Goal: Find specific page/section: Find specific page/section

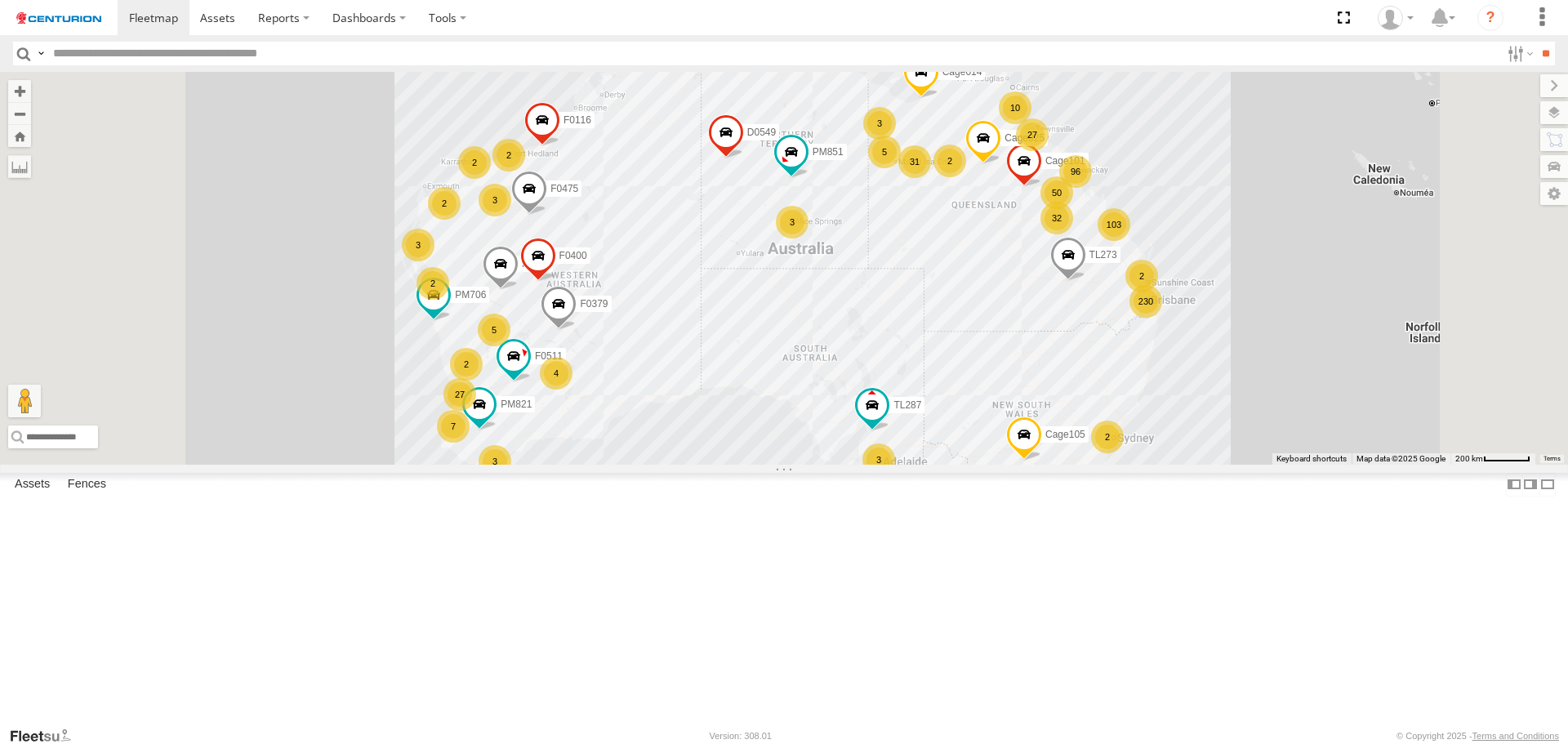
click at [66, 48] on input "text" at bounding box center [773, 54] width 1453 height 23
type input "***"
click at [1539, 55] on input "**" at bounding box center [1545, 54] width 18 height 23
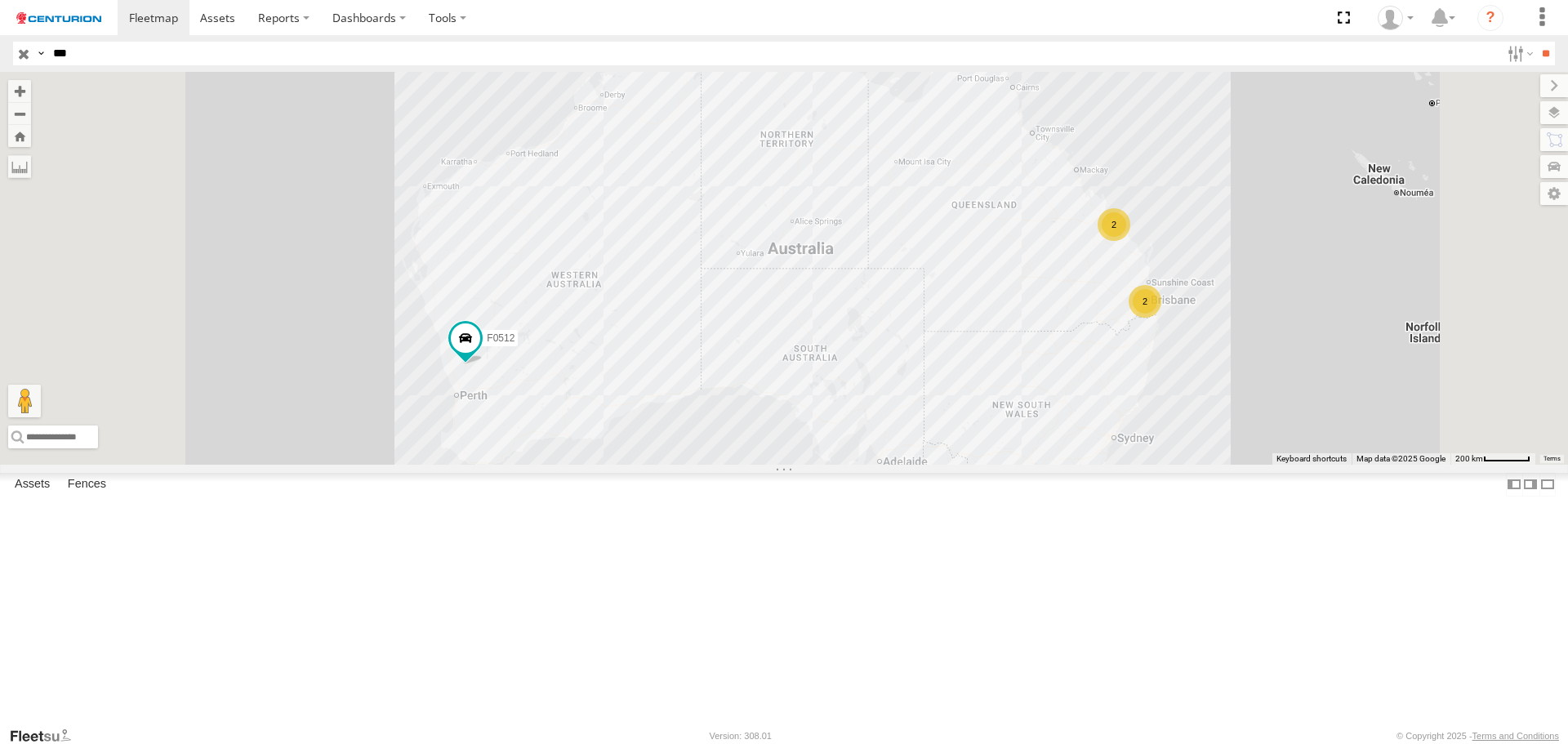
click at [0, 0] on div "TL253" at bounding box center [0, 0] width 0 height 0
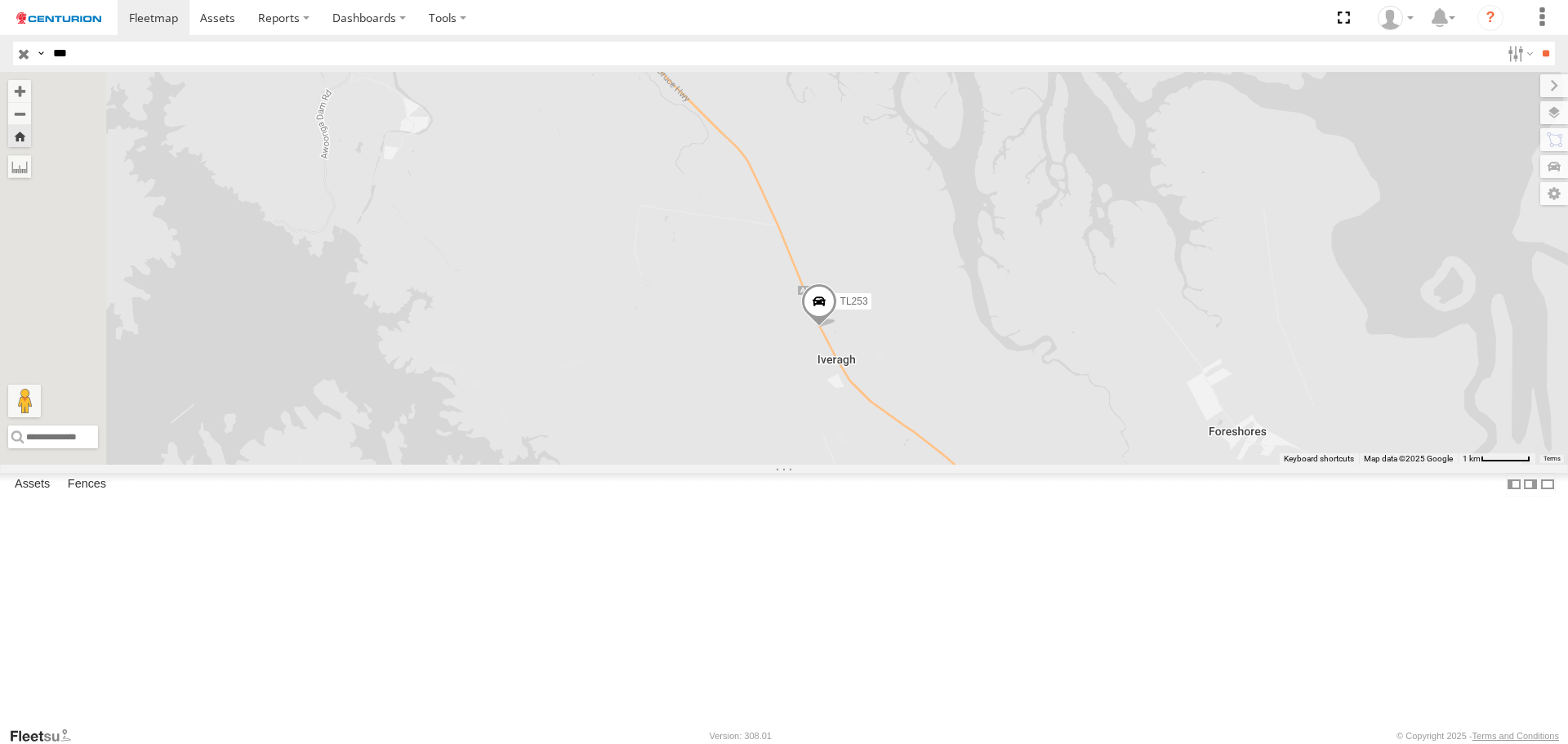
click at [838, 327] on span at bounding box center [819, 305] width 36 height 44
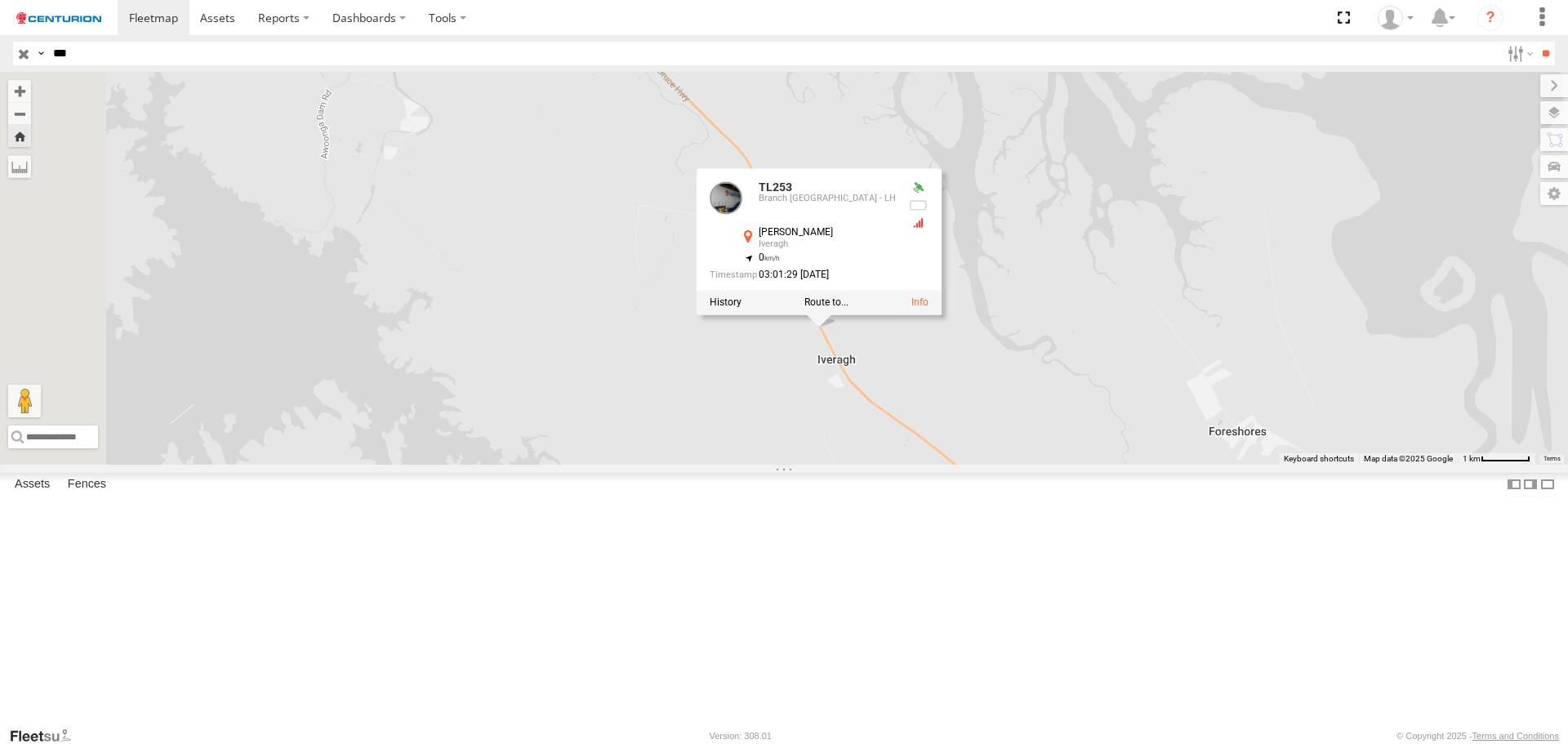
click at [741, 309] on label at bounding box center [725, 303] width 32 height 12
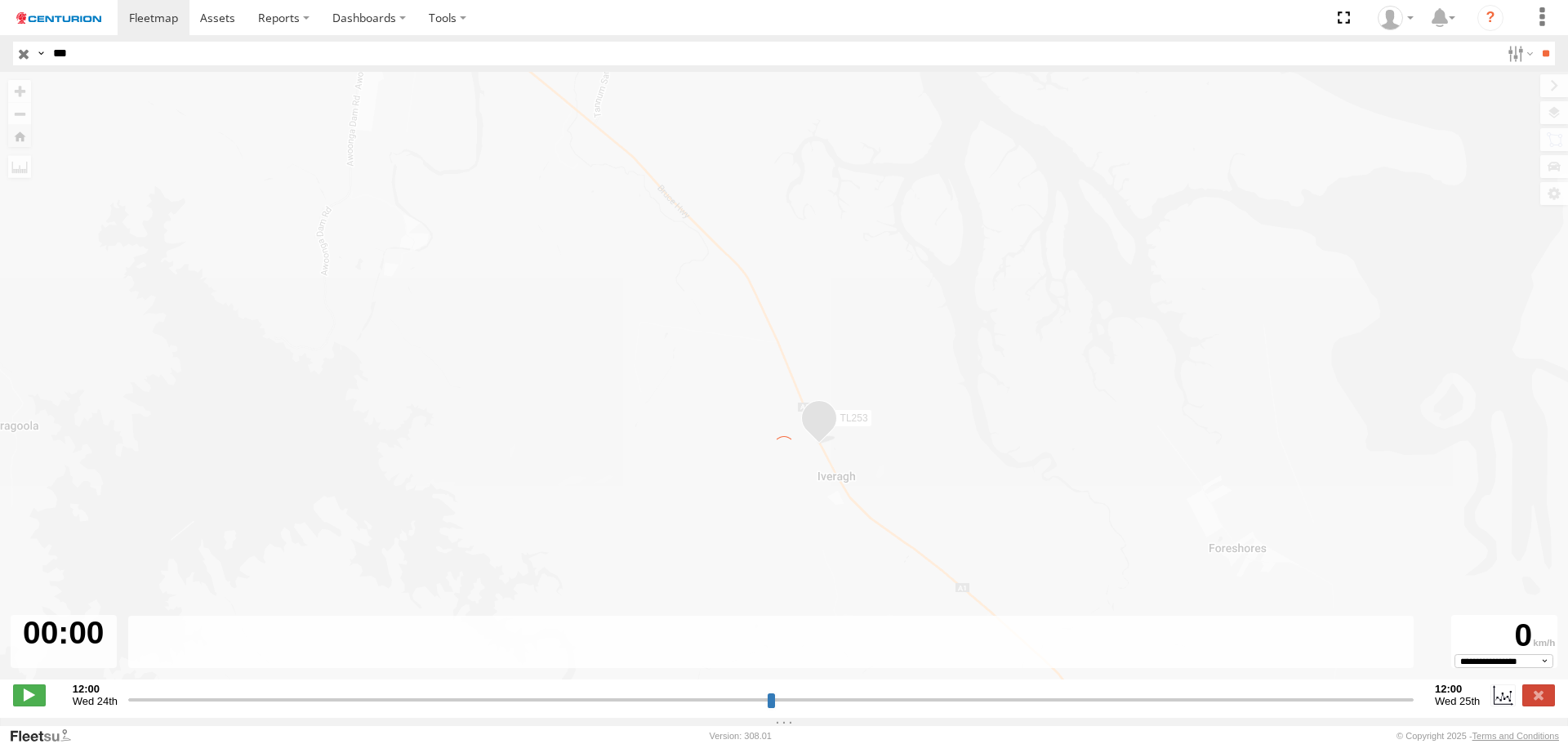
type input "**********"
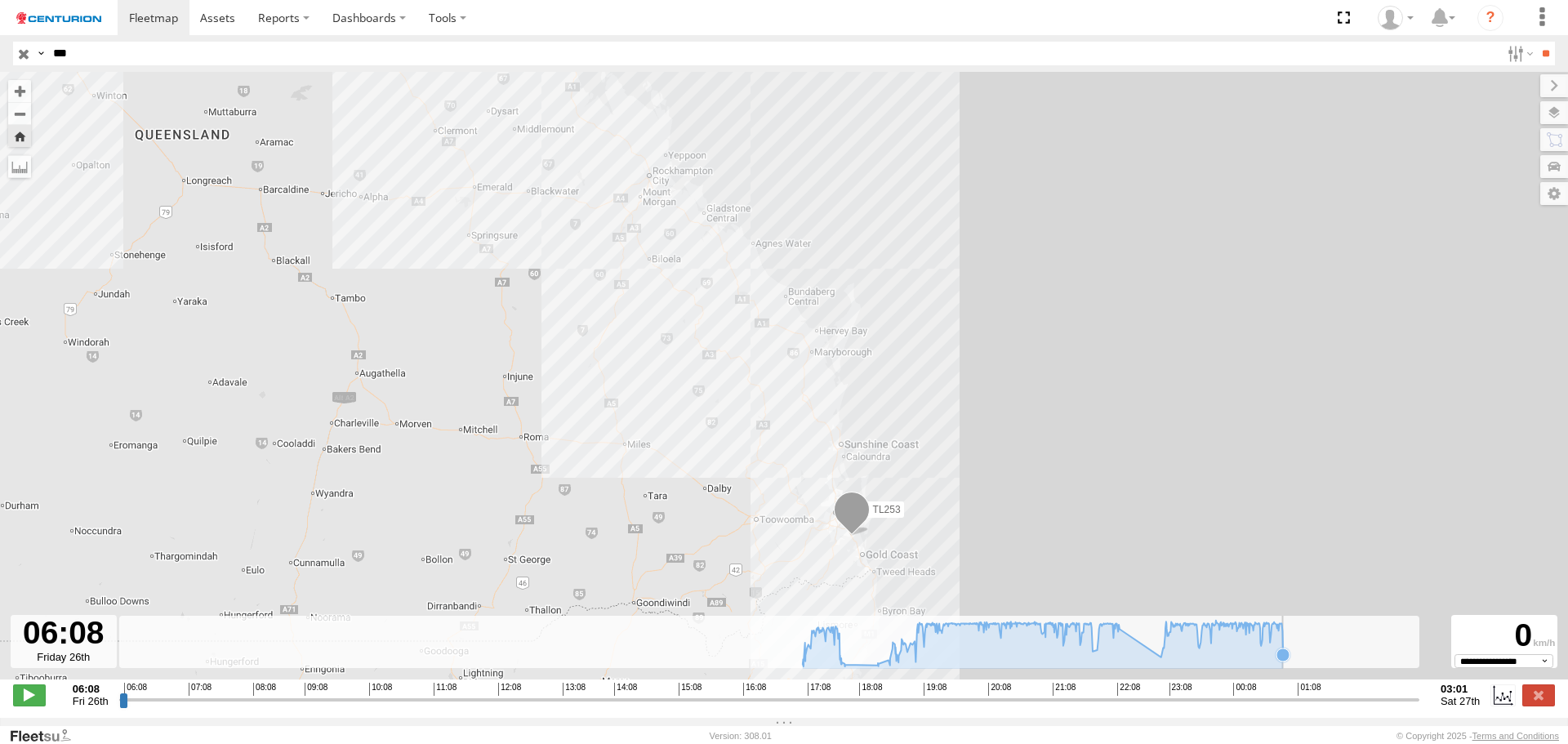
click at [1283, 662] on icon at bounding box center [1284, 655] width 13 height 13
click at [1157, 664] on icon at bounding box center [1161, 657] width 13 height 13
click at [871, 670] on icon at bounding box center [878, 665] width 13 height 13
click at [802, 670] on icon at bounding box center [802, 664] width 13 height 13
click at [846, 665] on icon at bounding box center [1042, 643] width 496 height 46
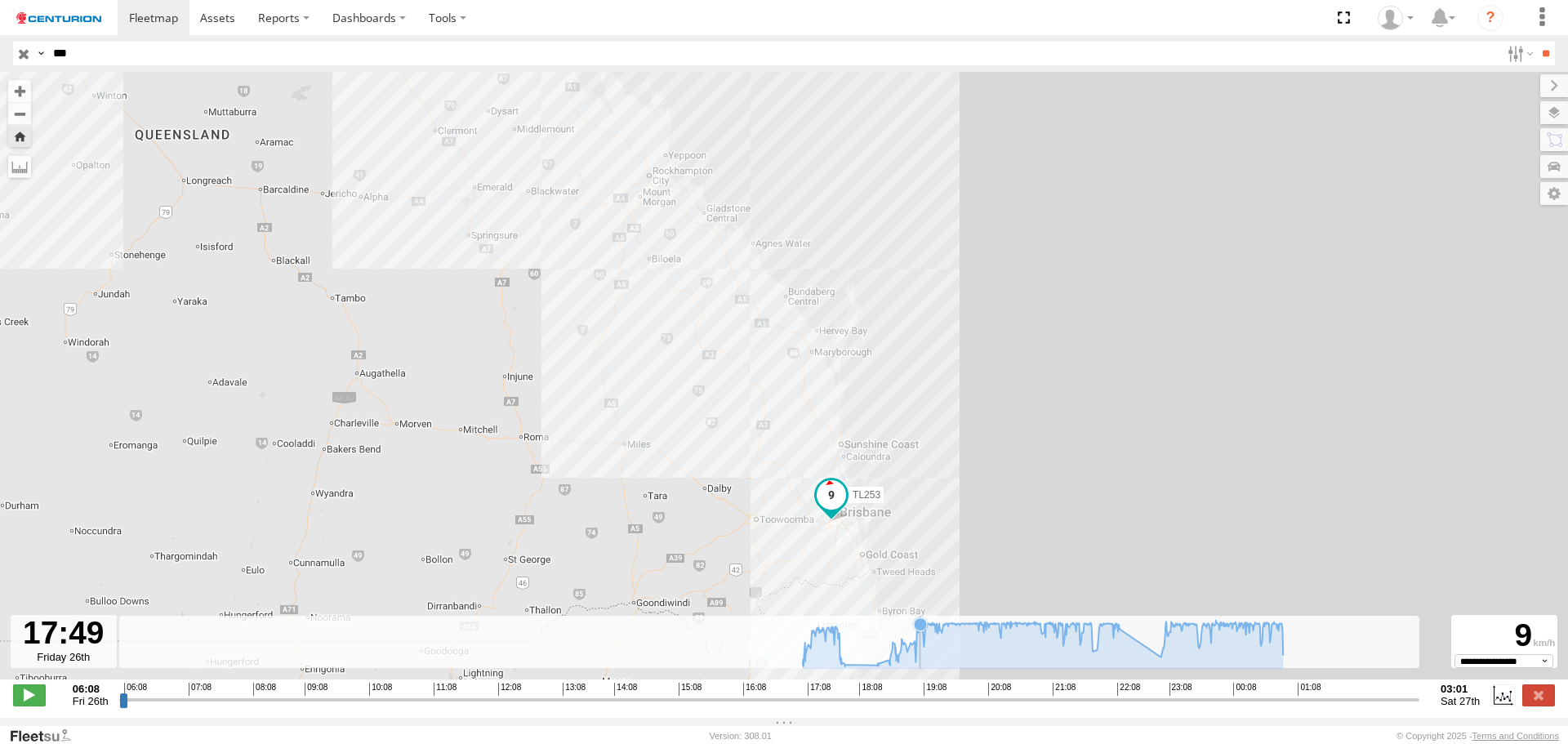
click at [920, 647] on icon at bounding box center [1042, 643] width 496 height 46
click at [1125, 646] on icon at bounding box center [1042, 643] width 496 height 46
click at [1175, 633] on icon at bounding box center [1175, 626] width 13 height 13
click at [1282, 626] on icon at bounding box center [1280, 623] width 13 height 13
click at [1290, 624] on rect at bounding box center [770, 642] width 1300 height 53
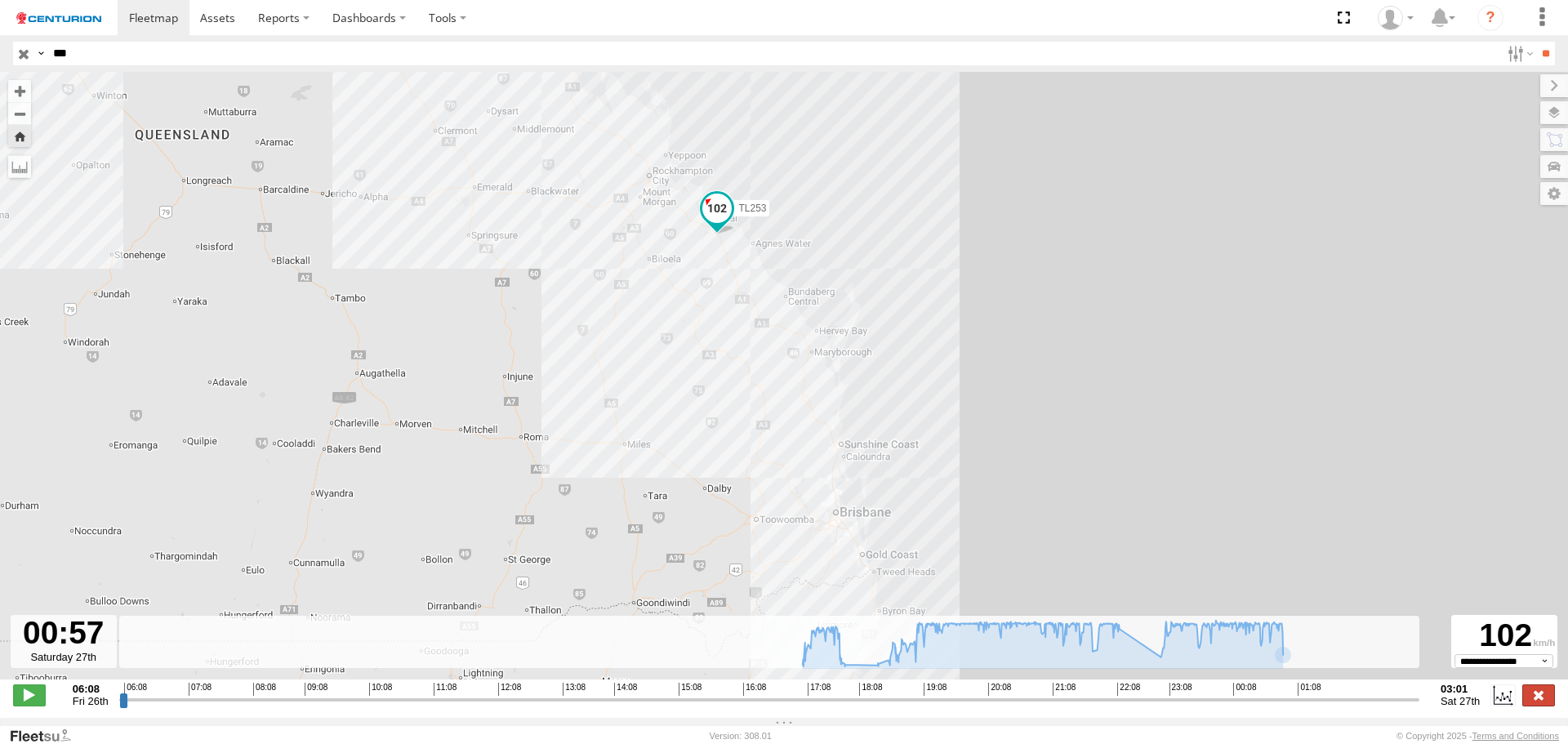
click at [1547, 694] on label at bounding box center [1538, 695] width 33 height 21
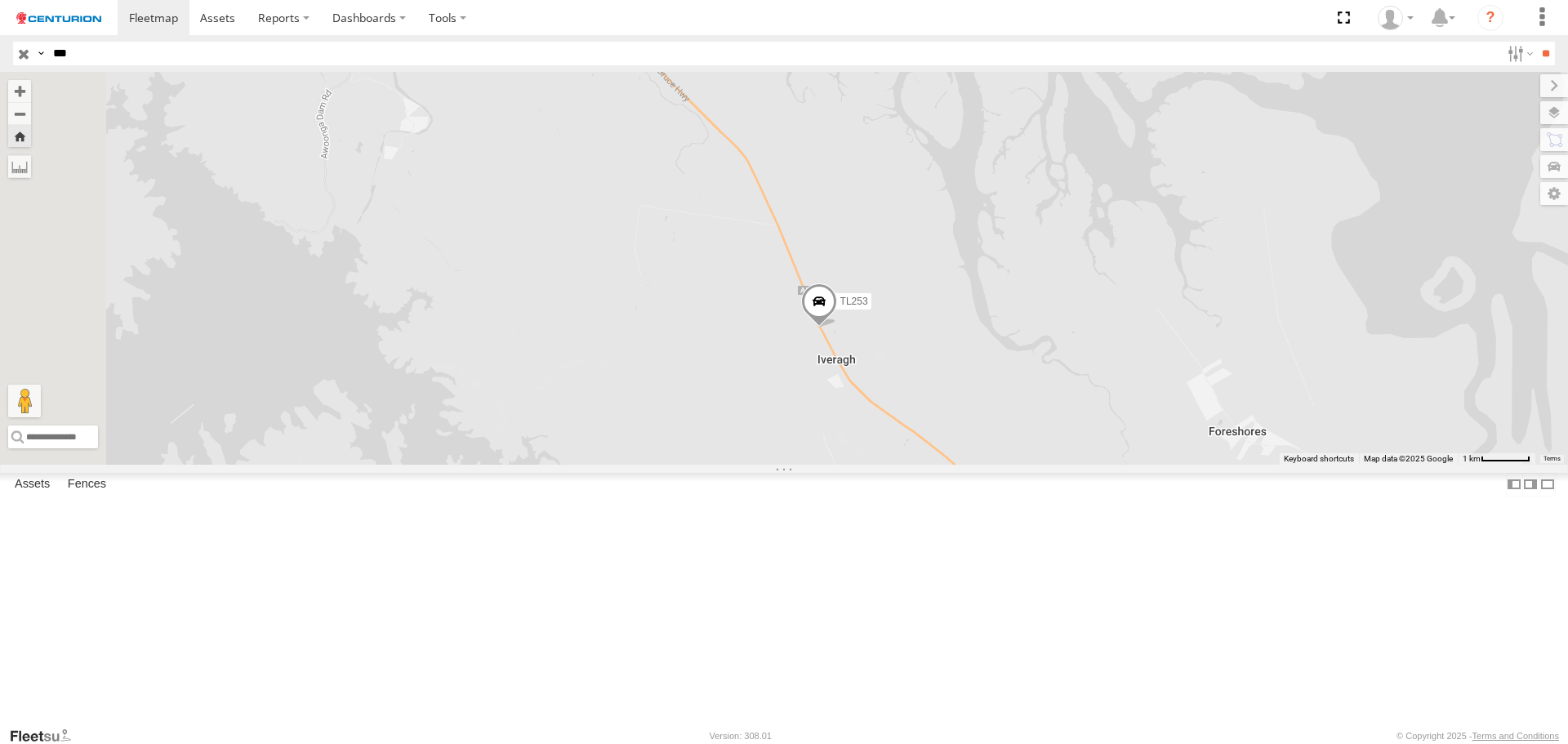
click at [16, 54] on input "button" at bounding box center [23, 54] width 21 height 23
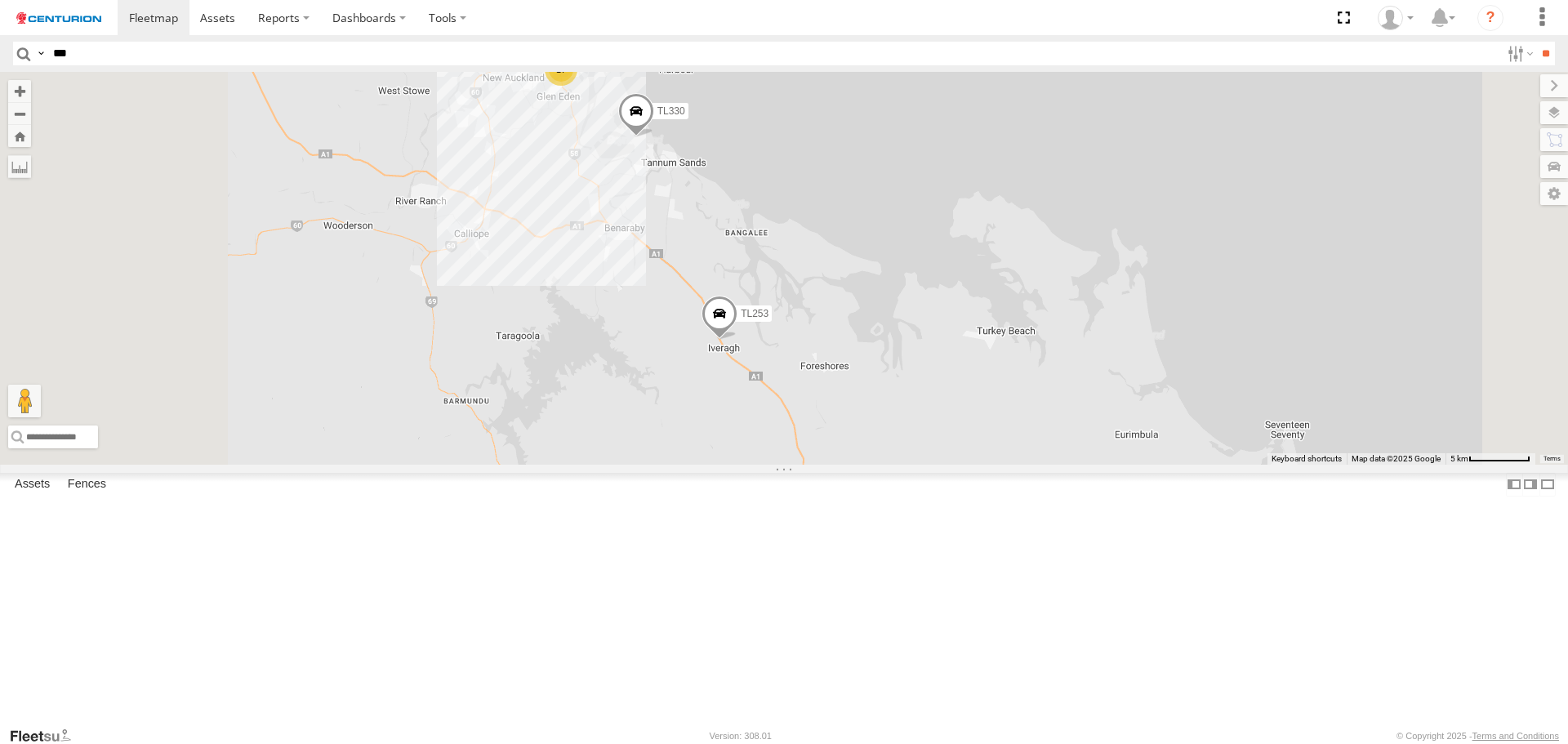
drag, startPoint x: 676, startPoint y: 381, endPoint x: 910, endPoint y: 478, distance: 253.3
click at [888, 464] on div "TL253 25 8 17 BE003 TL330" at bounding box center [784, 268] width 1568 height 393
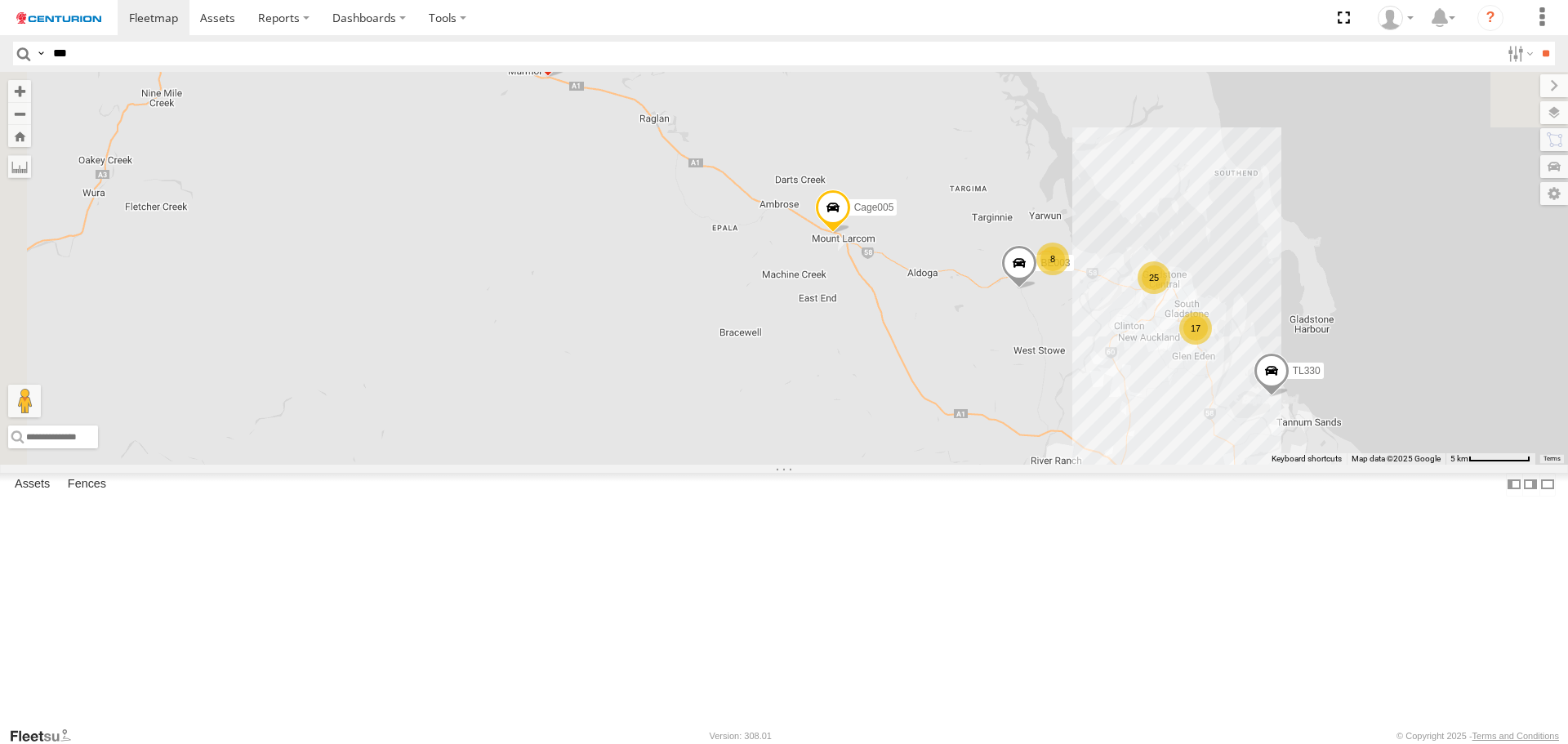
drag, startPoint x: 857, startPoint y: 351, endPoint x: 920, endPoint y: 512, distance: 172.9
click at [919, 464] on div "TL253 25 8 17 BE003 TL330 Cage005 PM928" at bounding box center [784, 268] width 1568 height 393
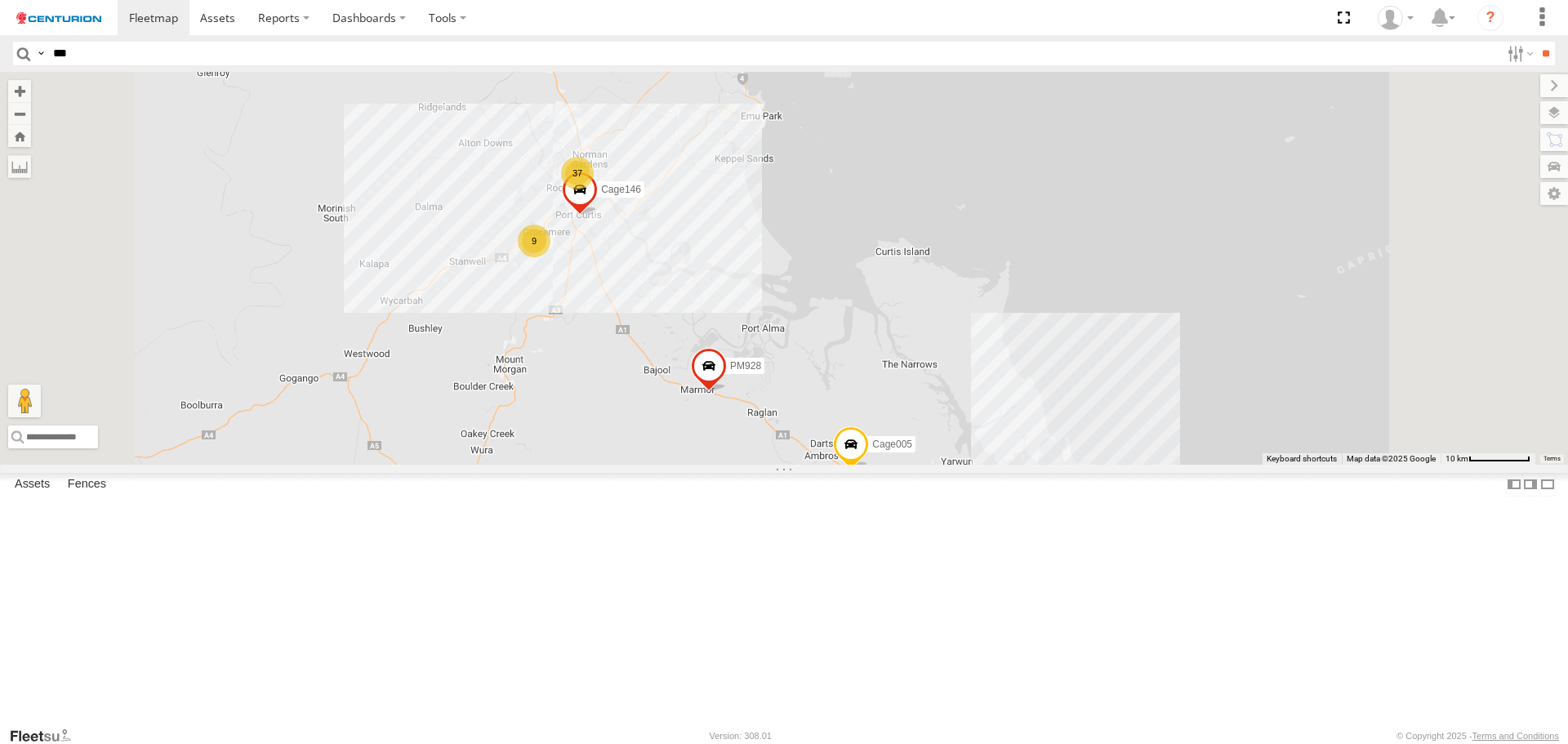
drag, startPoint x: 1034, startPoint y: 657, endPoint x: 730, endPoint y: 385, distance: 407.9
click at [822, 460] on div "TL253 TL330 Cage005 PM928 Cage146 25 9 37 9 17" at bounding box center [784, 268] width 1568 height 393
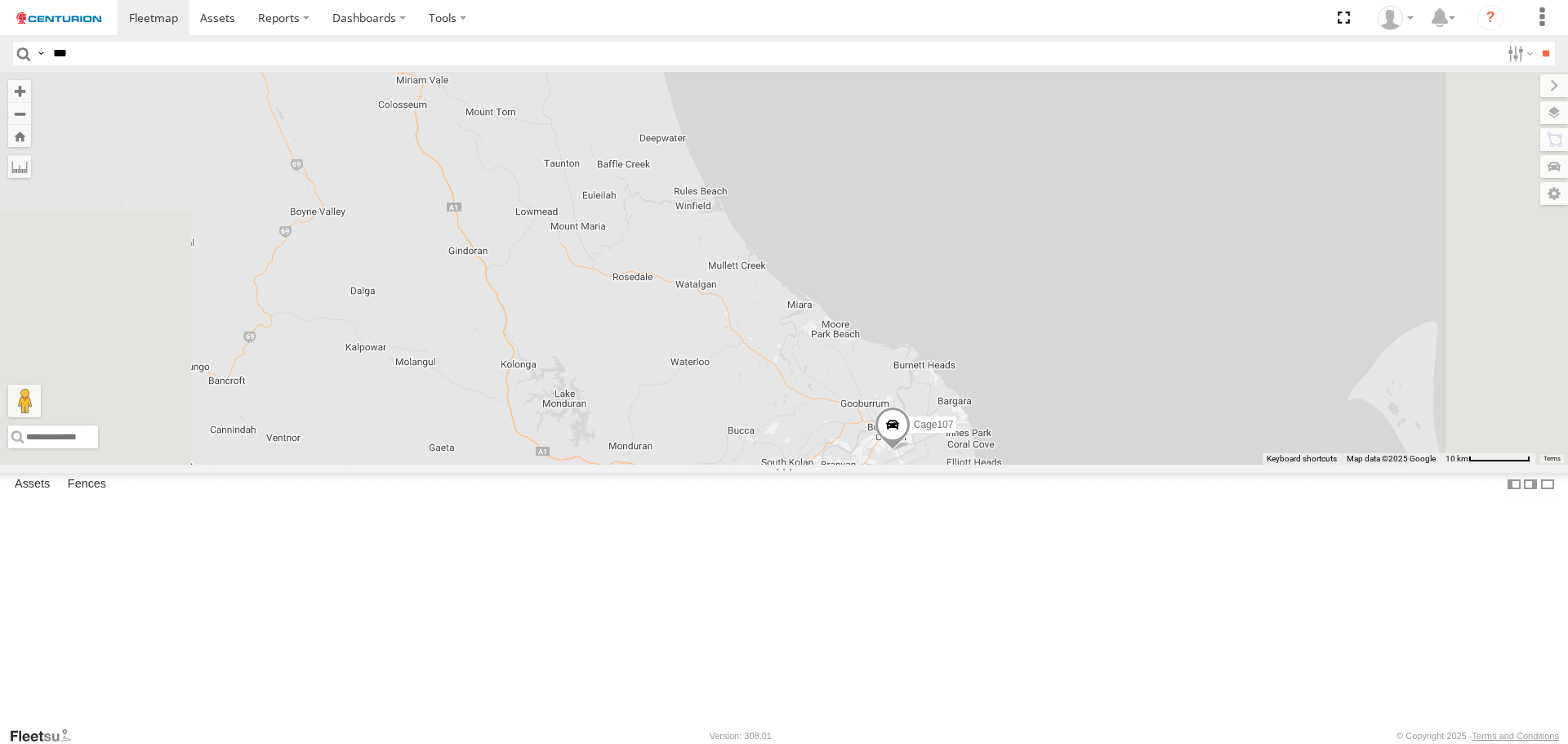
drag, startPoint x: 828, startPoint y: 397, endPoint x: 1060, endPoint y: 425, distance: 233.7
click at [990, 425] on div "TL253 TL330 Cage005 PM928 Cage146 25 9 37 9 17 Cage107" at bounding box center [784, 268] width 1568 height 393
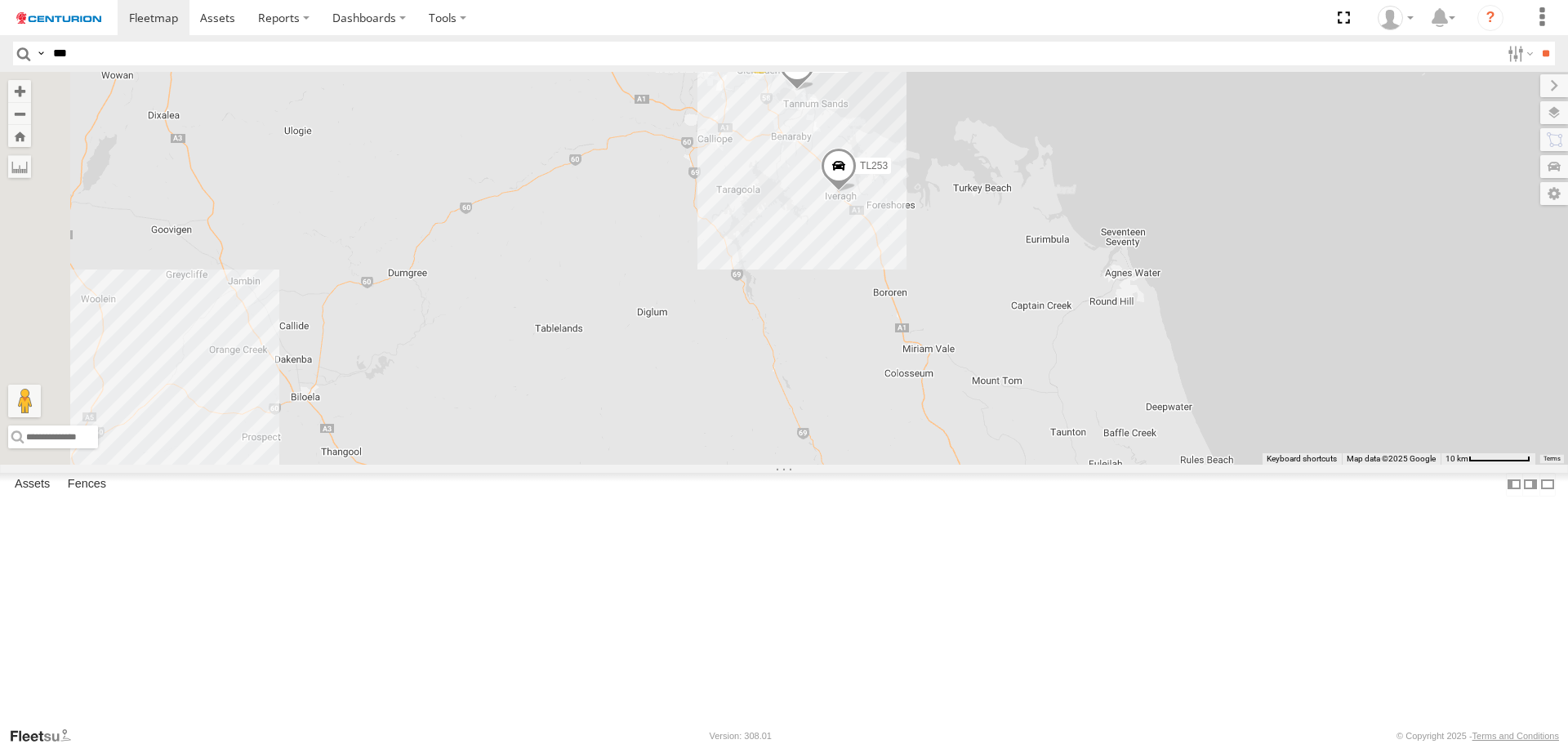
drag, startPoint x: 918, startPoint y: 455, endPoint x: 910, endPoint y: 499, distance: 44.7
click at [910, 464] on div "TL253 TL330 Cage005 PM928 Cage146 25 9 37 9 17 Cage107" at bounding box center [784, 268] width 1568 height 393
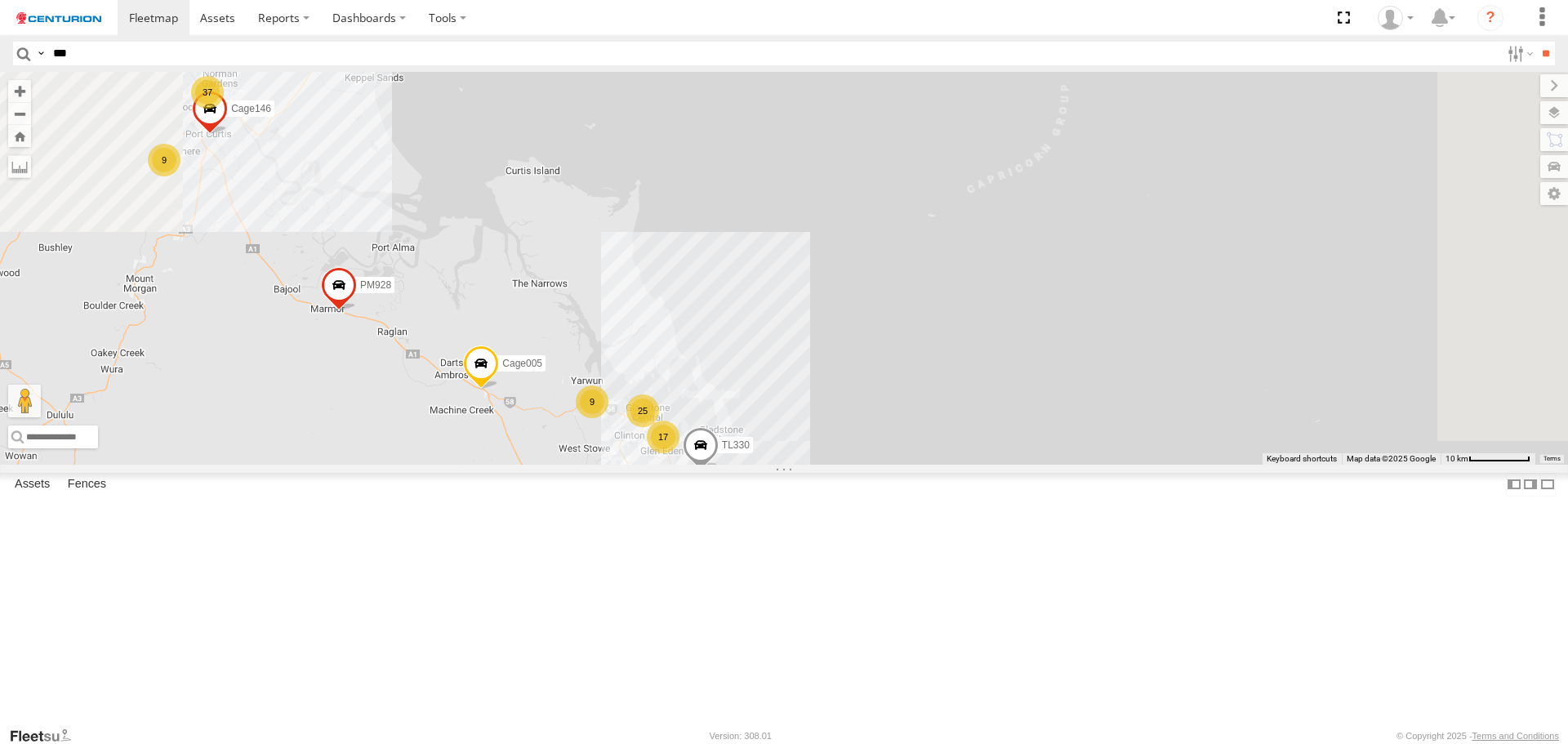
drag, startPoint x: 1002, startPoint y: 594, endPoint x: 1013, endPoint y: 410, distance: 184.3
click at [1012, 450] on div "TL253 TL330 Cage005 PM928 Cage146 25 9 37 9 17 Cage107" at bounding box center [784, 268] width 1568 height 393
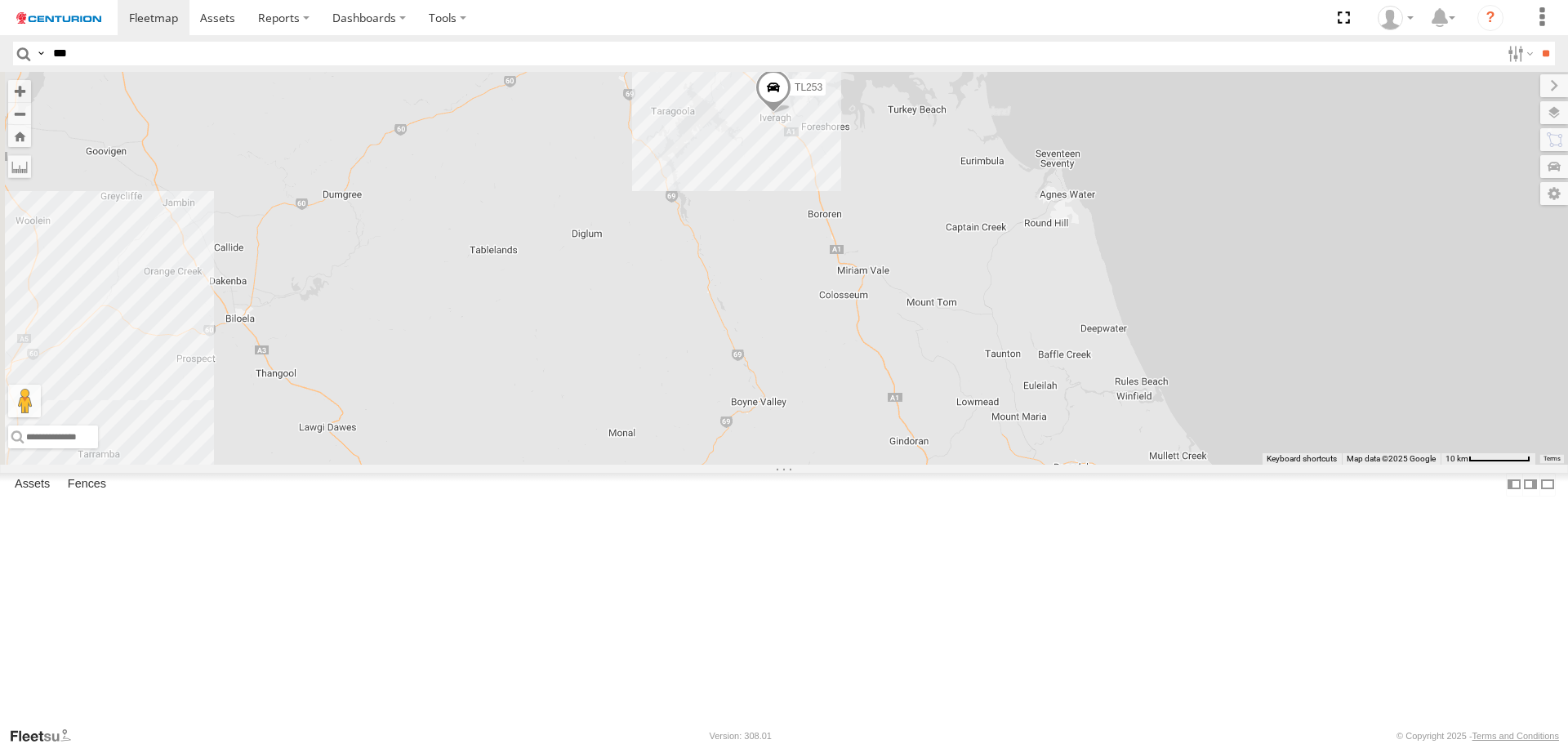
click at [969, 462] on div "TL253 TL330 Cage005 PM928 Cage146 25 9 37 9 17 Cage107" at bounding box center [784, 268] width 1568 height 393
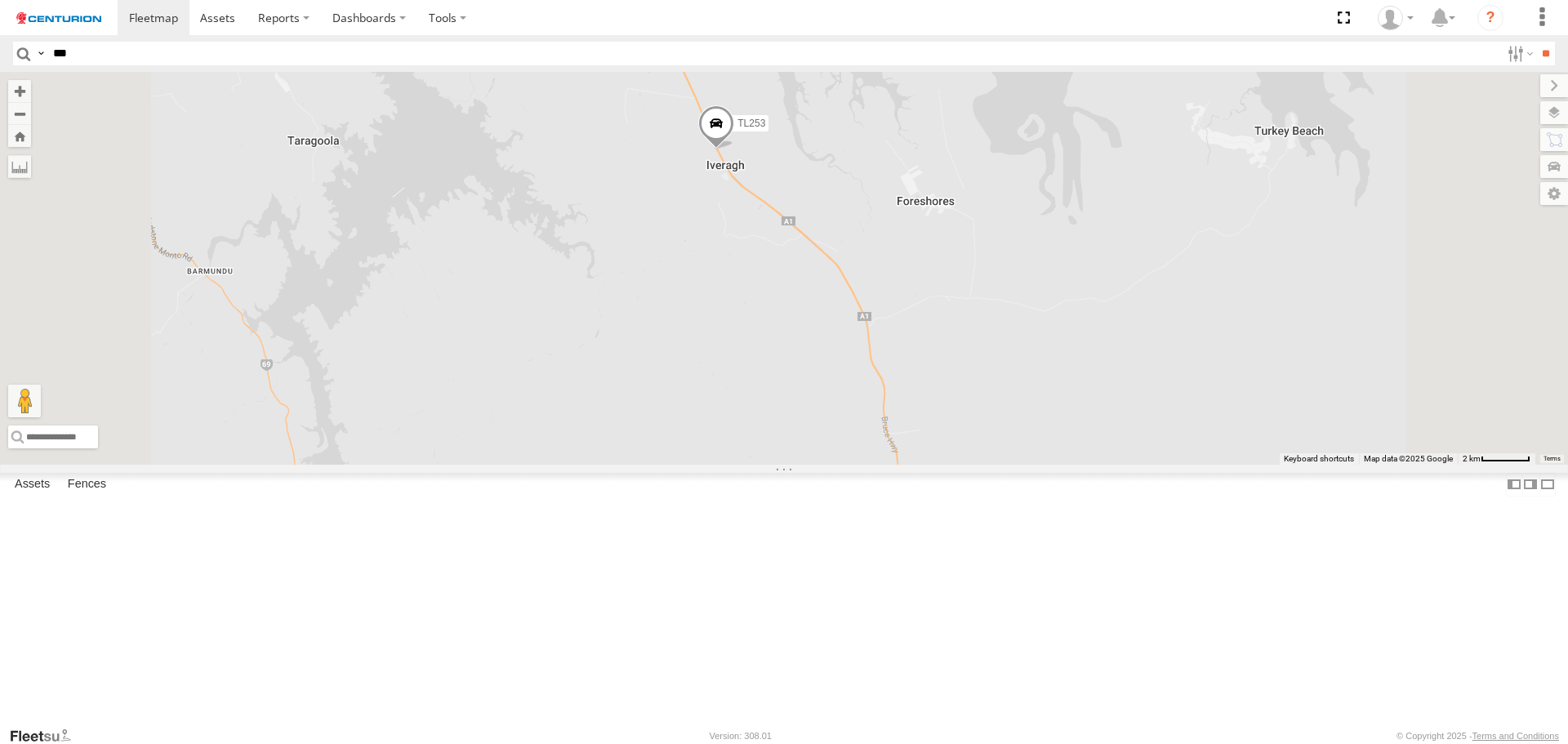
drag, startPoint x: 879, startPoint y: 354, endPoint x: 843, endPoint y: 391, distance: 51.6
click at [843, 391] on div "TL253 TL330 Cage005 PM928 Cage146 Cage107" at bounding box center [784, 268] width 1568 height 393
